Goal: Navigation & Orientation: Find specific page/section

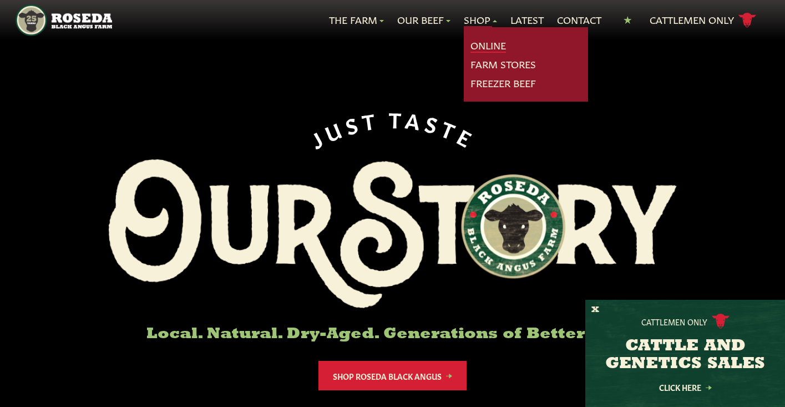
click at [473, 42] on link "Online" at bounding box center [489, 45] width 36 height 14
click at [482, 81] on link "Freezer Beef" at bounding box center [503, 83] width 65 height 14
click at [479, 65] on link "Farm Stores" at bounding box center [503, 64] width 65 height 14
